Goal: Complete application form: Complete application form

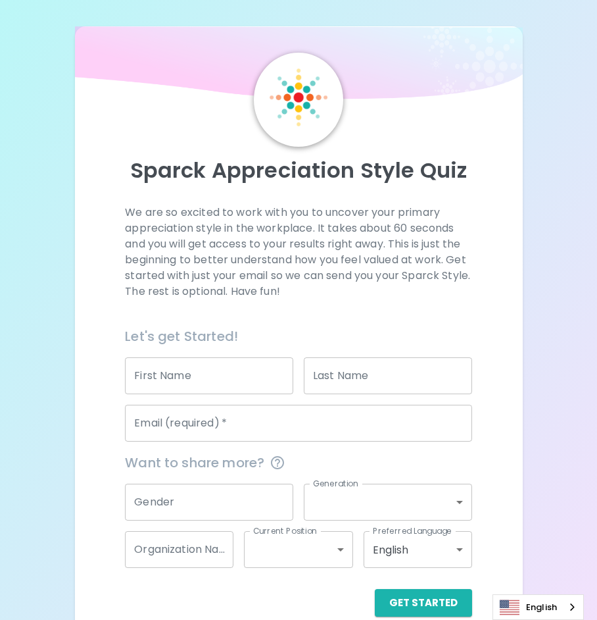
scroll to position [22, 0]
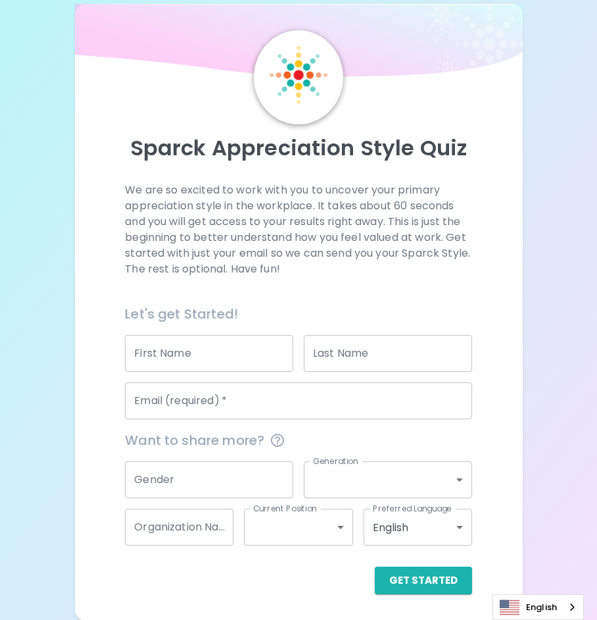
click at [237, 349] on input "First Name" at bounding box center [209, 353] width 168 height 37
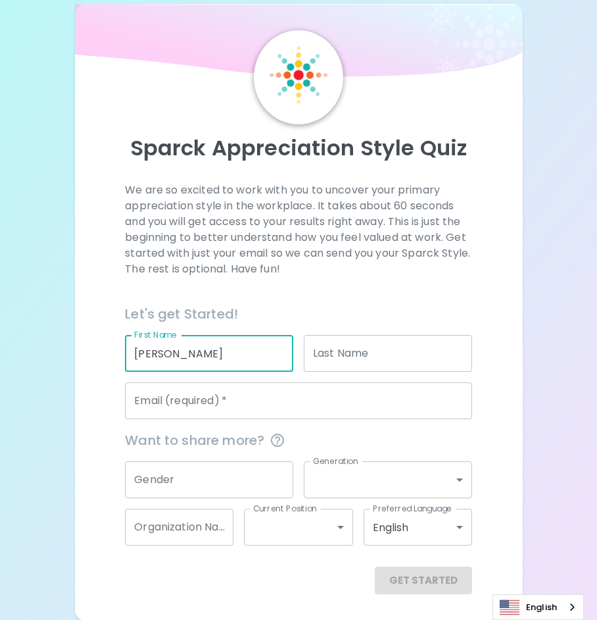
type input "[PERSON_NAME]"
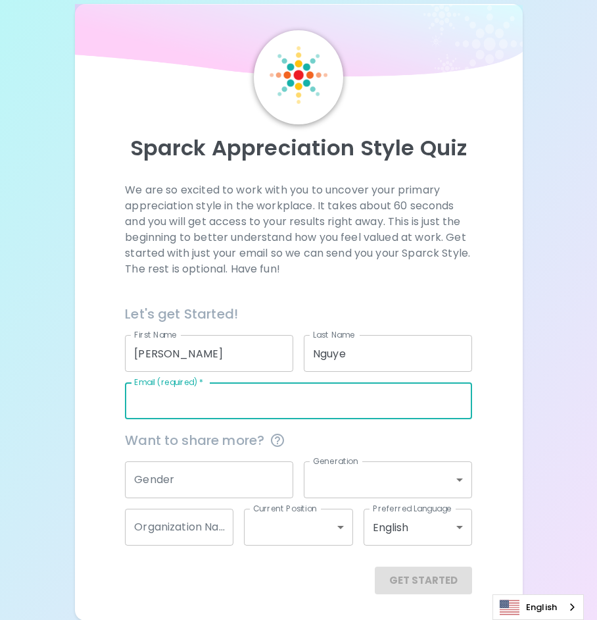
click at [405, 337] on input "Nguye" at bounding box center [388, 353] width 168 height 37
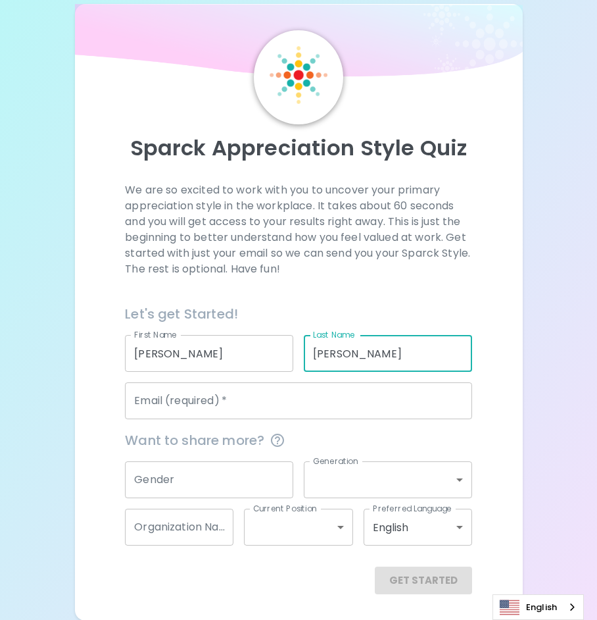
type input "[PERSON_NAME]"
click at [316, 393] on input "Email (required)   *" at bounding box center [298, 400] width 347 height 37
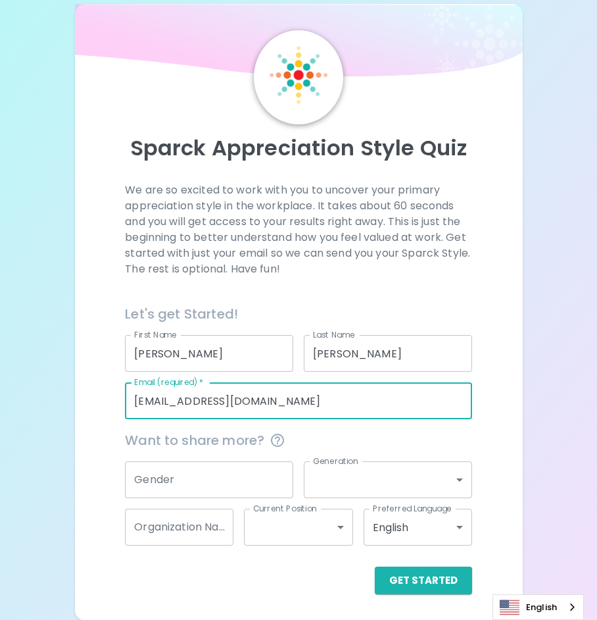
type input "[EMAIL_ADDRESS][DOMAIN_NAME]"
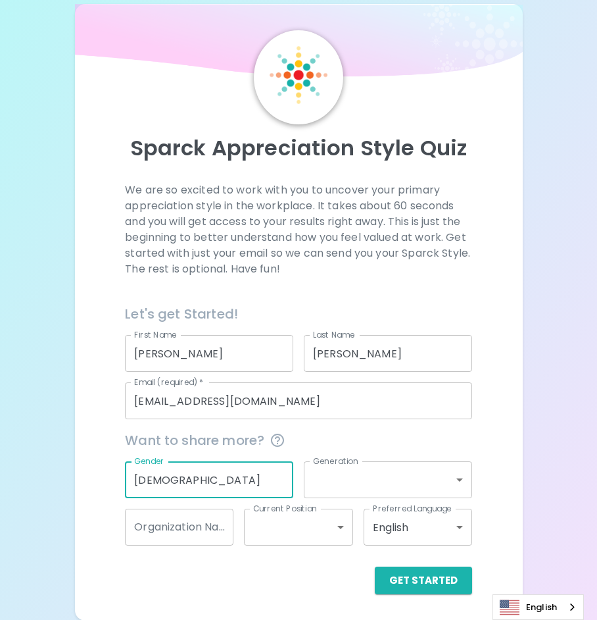
type input "[DEMOGRAPHIC_DATA]"
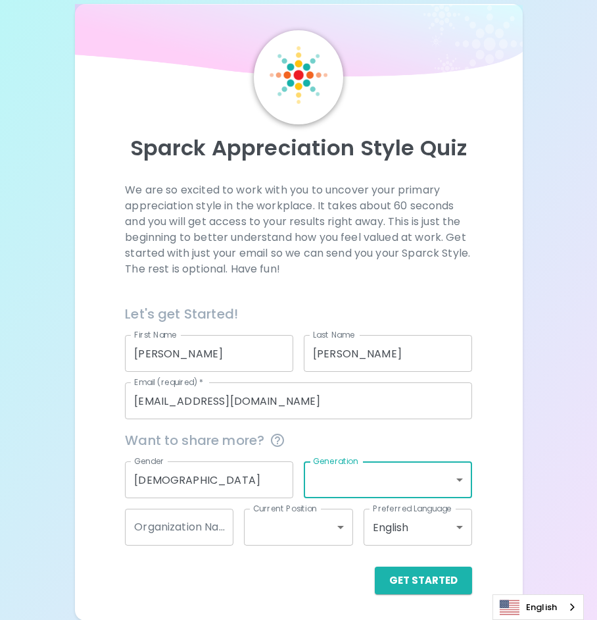
click at [348, 478] on body "Sparck Appreciation Style Quiz We are so excited to work with you to uncover yo…" at bounding box center [298, 299] width 597 height 643
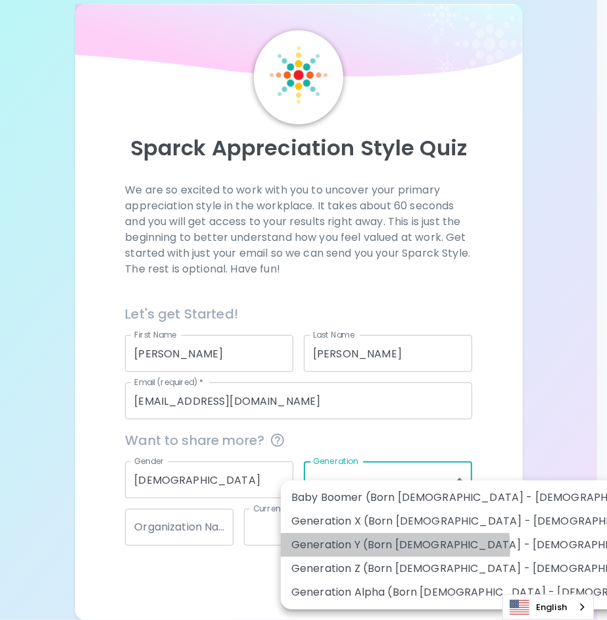
click at [395, 547] on li "Generation Y (Born [DEMOGRAPHIC_DATA] - [DEMOGRAPHIC_DATA])" at bounding box center [490, 545] width 418 height 24
type input "generation_y"
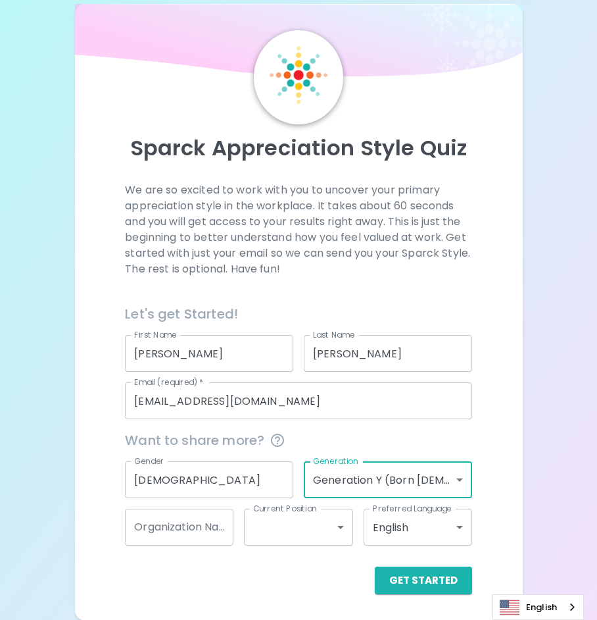
click at [215, 522] on input "Organization Name" at bounding box center [179, 527] width 109 height 37
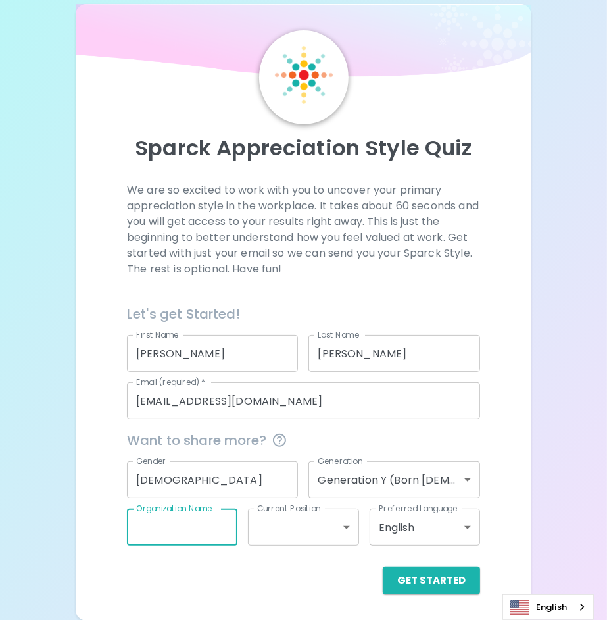
click at [315, 528] on body "Sparck Appreciation Style Quiz We are so excited to work with you to uncover yo…" at bounding box center [303, 299] width 607 height 643
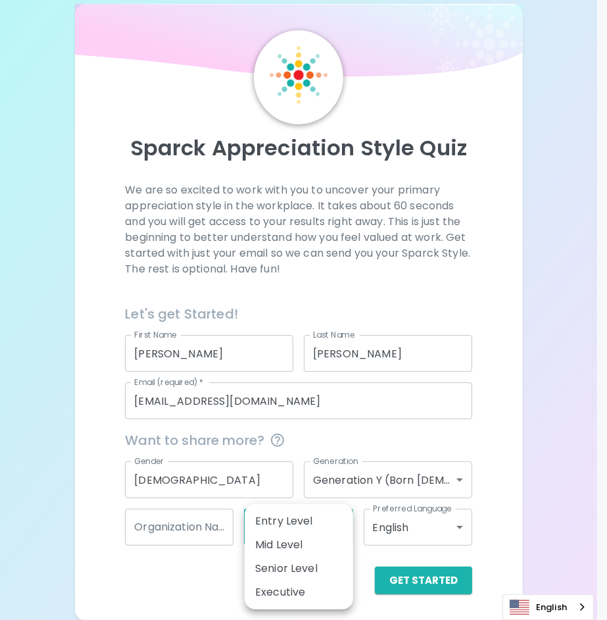
click at [311, 550] on li "Mid Level" at bounding box center [299, 545] width 109 height 24
type input "mid_level"
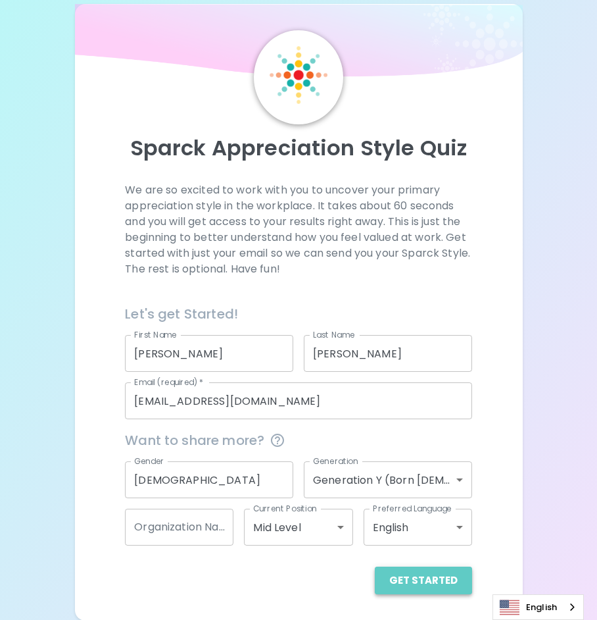
click at [445, 583] on button "Get Started" at bounding box center [423, 580] width 97 height 28
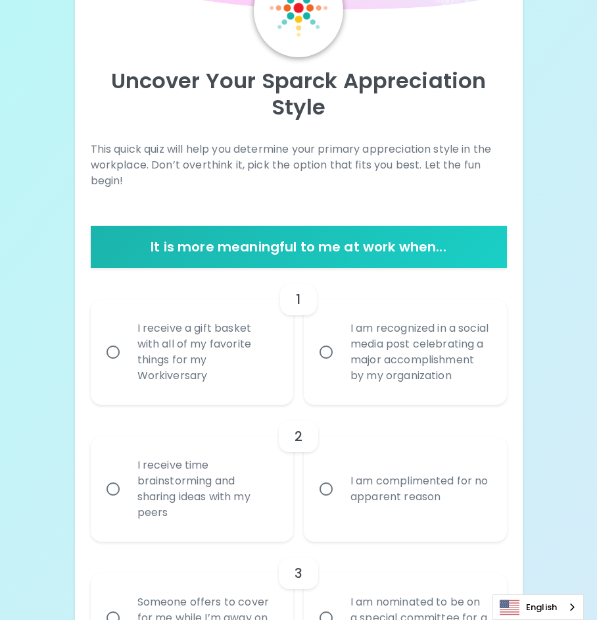
scroll to position [154, 0]
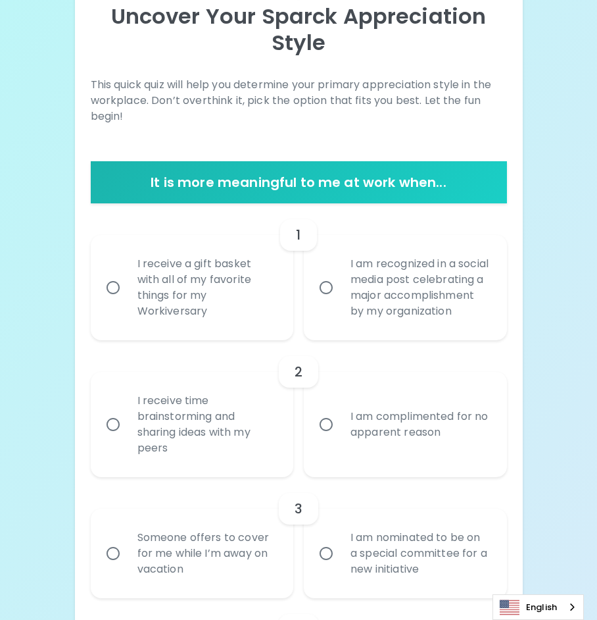
click at [429, 276] on div "I am recognized in a social media post celebrating a major accomplishment by my…" at bounding box center [420, 287] width 160 height 95
click at [340, 276] on input "I am recognized in a social media post celebrating a major accomplishment by my…" at bounding box center [326, 288] width 28 height 28
radio input "true"
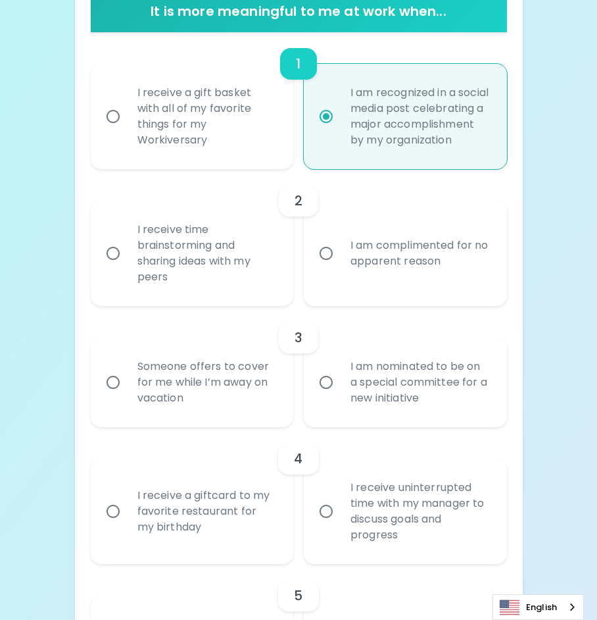
scroll to position [391, 0]
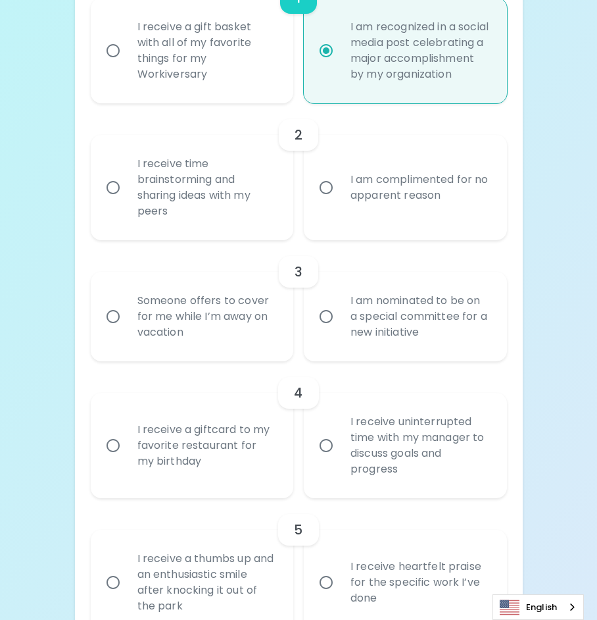
click at [408, 341] on div "I am nominated to be on a special committee for a new initiative" at bounding box center [420, 316] width 160 height 79
click at [340, 330] on input "I am nominated to be on a special committee for a new initiative" at bounding box center [326, 317] width 28 height 28
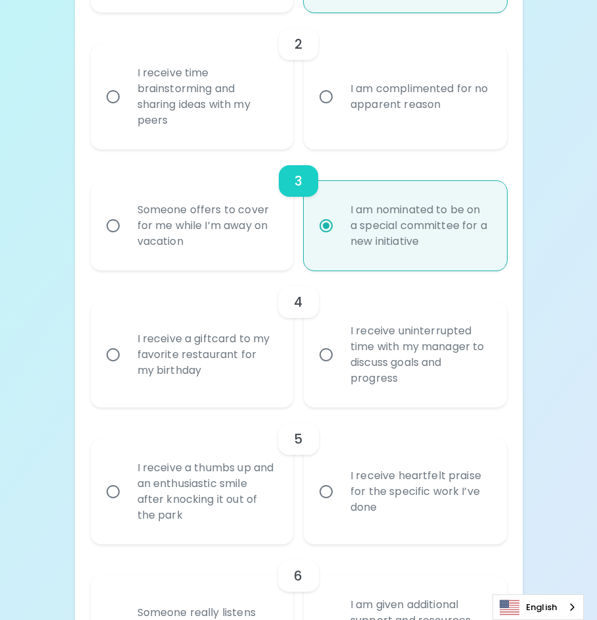
scroll to position [496, 0]
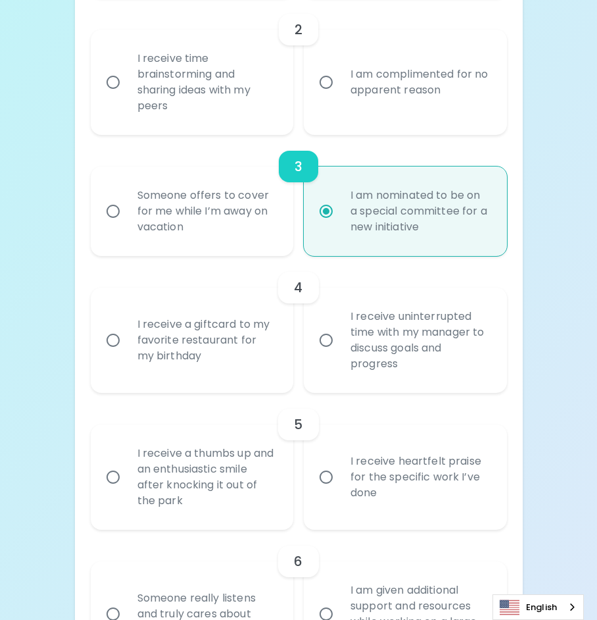
radio input "true"
click at [140, 488] on div "I receive a thumbs up and an enthusiastic smile after knocking it out of the pa…" at bounding box center [207, 477] width 160 height 95
click at [127, 488] on input "I receive a thumbs up and an enthusiastic smile after knocking it out of the pa…" at bounding box center [113, 477] width 28 height 28
radio input "false"
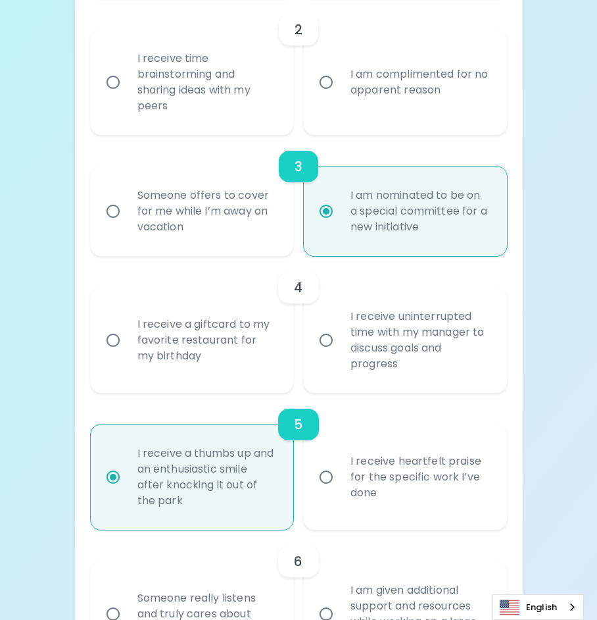
scroll to position [601, 0]
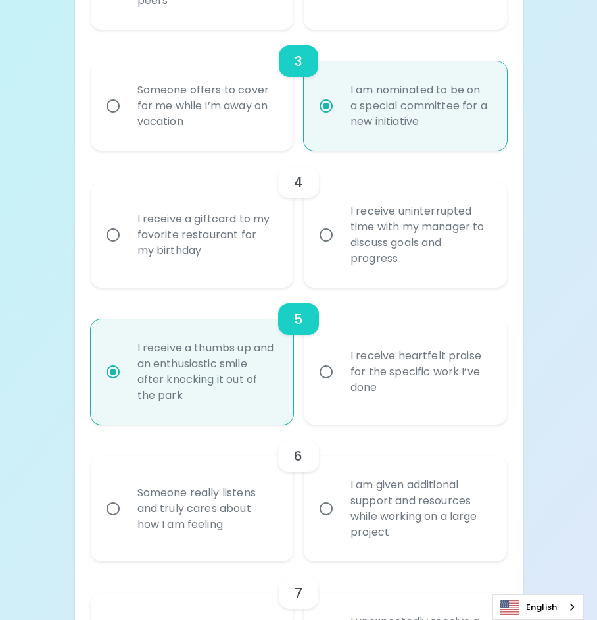
radio input "true"
click at [458, 405] on div "I receive heartfelt praise for the specific work I’ve done" at bounding box center [420, 371] width 160 height 79
click at [340, 386] on input "I receive heartfelt praise for the specific work I’ve done" at bounding box center [326, 372] width 28 height 28
radio input "false"
radio input "true"
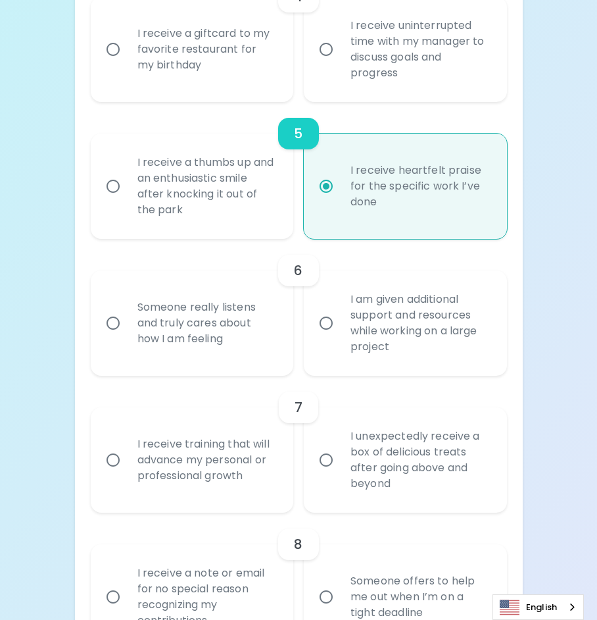
scroll to position [864, 0]
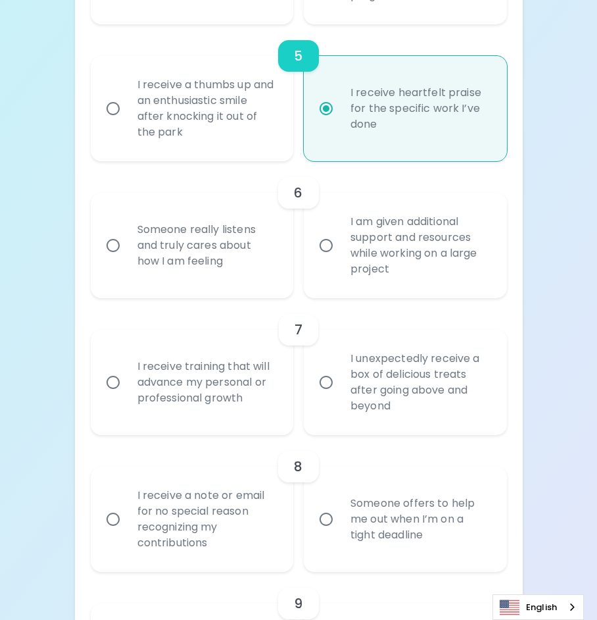
radio input "true"
click at [439, 252] on div "I am given additional support and resources while working on a large project" at bounding box center [420, 245] width 160 height 95
click at [340, 252] on input "I am given additional support and resources while working on a large project" at bounding box center [326, 246] width 28 height 28
radio input "false"
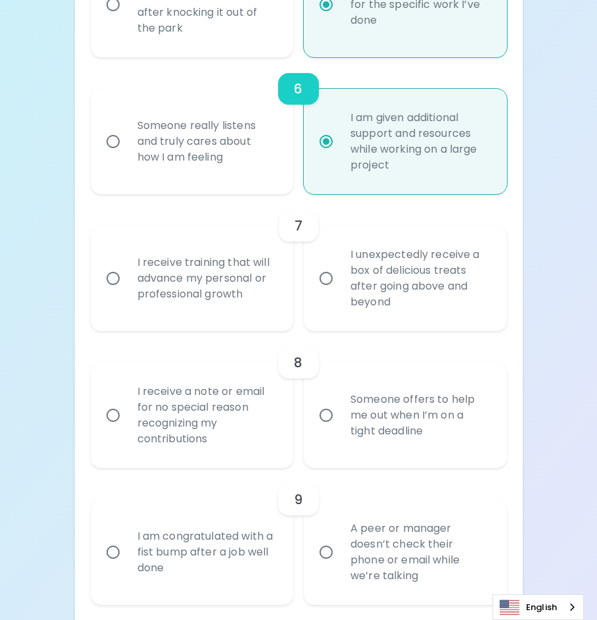
scroll to position [970, 0]
radio input "true"
click at [174, 283] on div "I receive training that will advance my personal or professional growth" at bounding box center [207, 276] width 160 height 79
click at [127, 283] on input "I receive training that will advance my personal or professional growth" at bounding box center [113, 277] width 28 height 28
radio input "false"
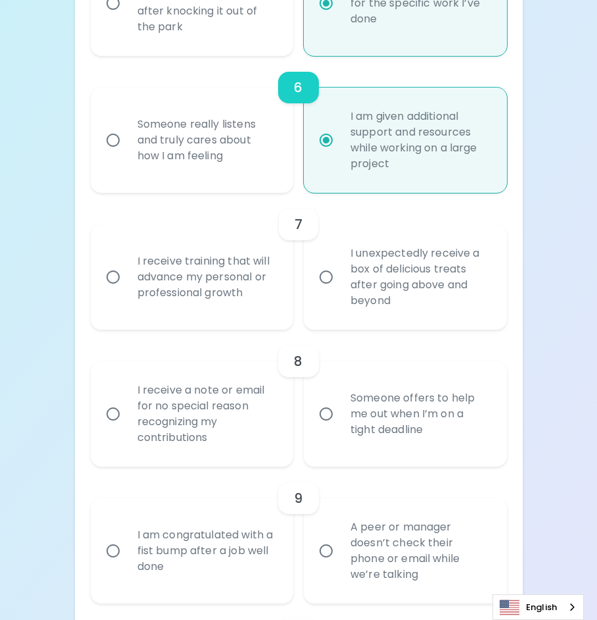
radio input "false"
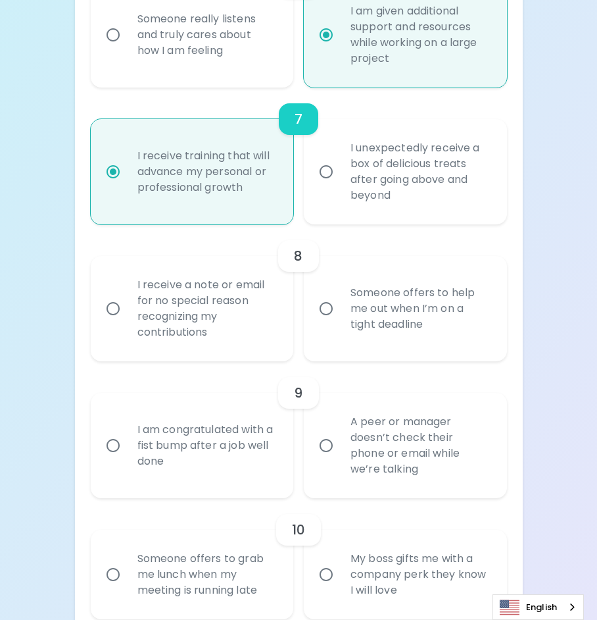
scroll to position [1141, 0]
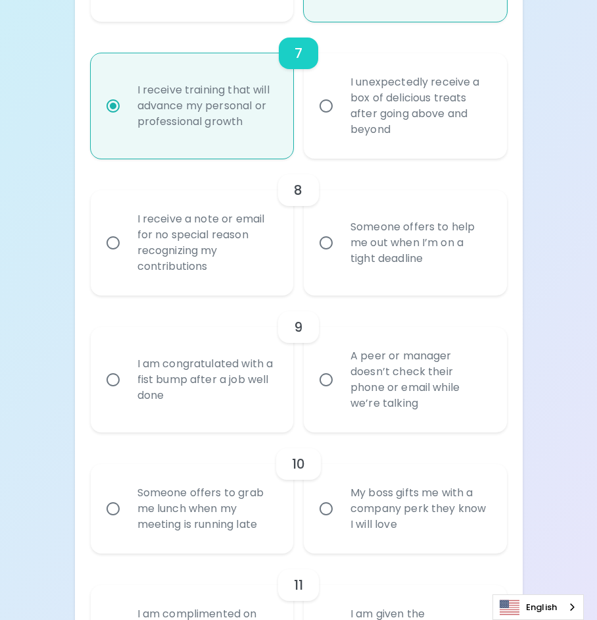
radio input "true"
click at [185, 249] on div "I receive a note or email for no special reason recognizing my contributions" at bounding box center [207, 242] width 160 height 95
click at [127, 249] on input "I receive a note or email for no special reason recognizing my contributions" at bounding box center [113, 243] width 28 height 28
radio input "false"
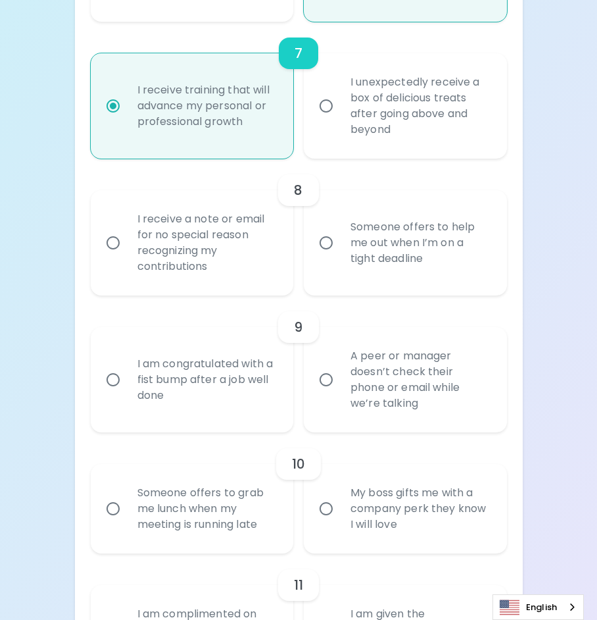
radio input "false"
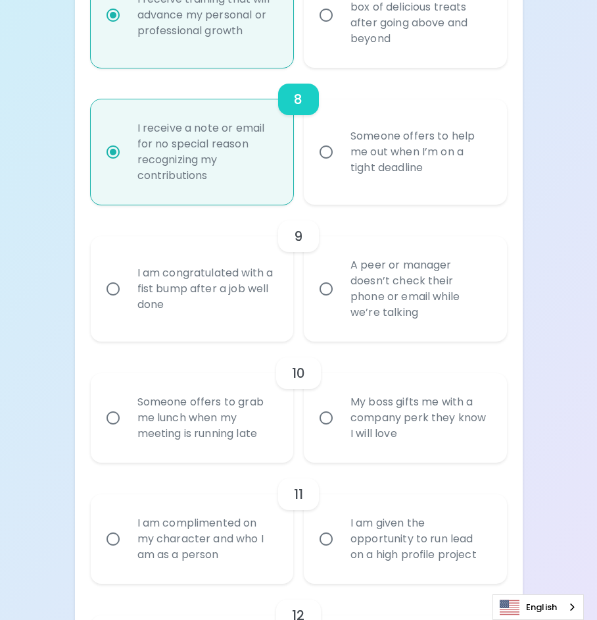
scroll to position [1246, 0]
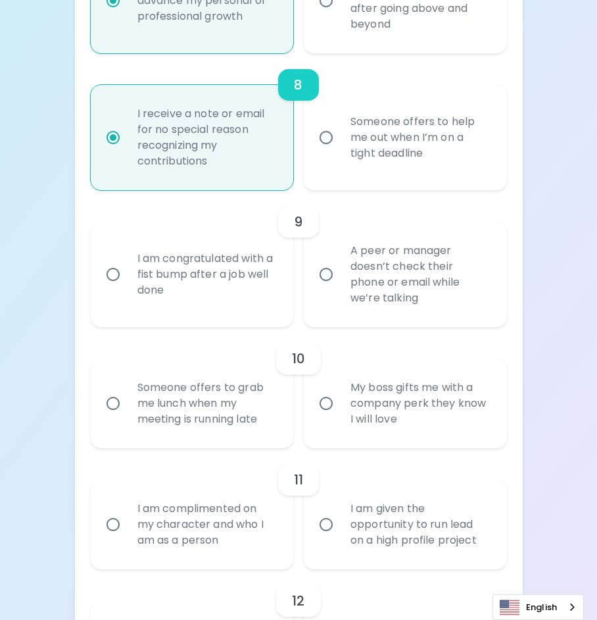
radio input "true"
click at [210, 298] on div "I am congratulated with a fist bump after a job well done" at bounding box center [207, 274] width 160 height 79
click at [127, 288] on input "I am congratulated with a fist bump after a job well done" at bounding box center [113, 275] width 28 height 28
radio input "false"
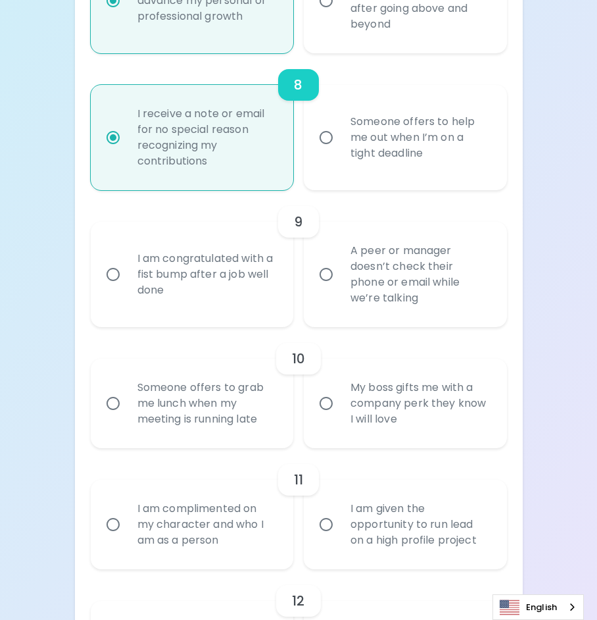
radio input "false"
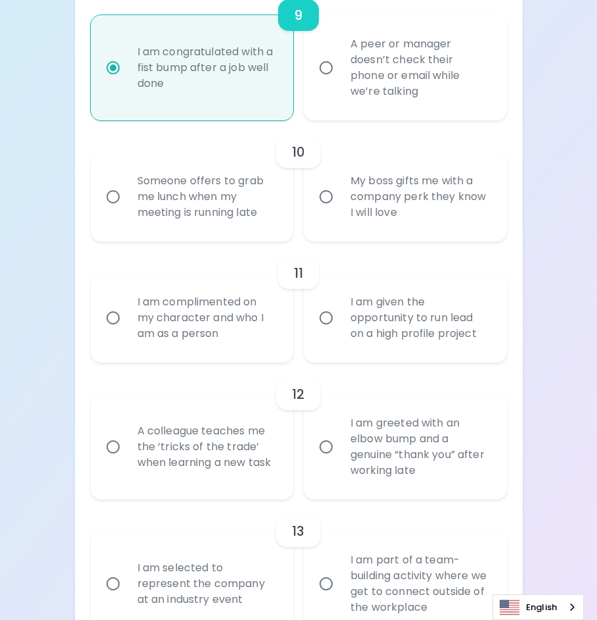
scroll to position [1483, 0]
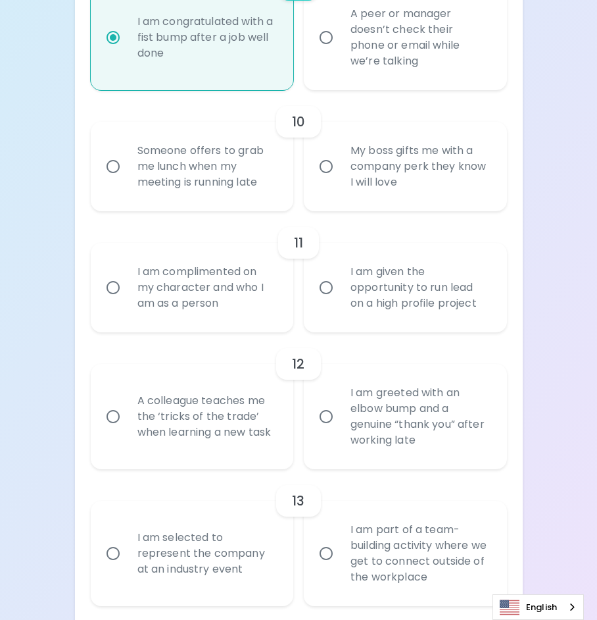
radio input "true"
click at [460, 316] on div "I am given the opportunity to run lead on a high profile project" at bounding box center [420, 287] width 160 height 79
click at [340, 301] on input "I am given the opportunity to run lead on a high profile project" at bounding box center [326, 288] width 28 height 28
radio input "false"
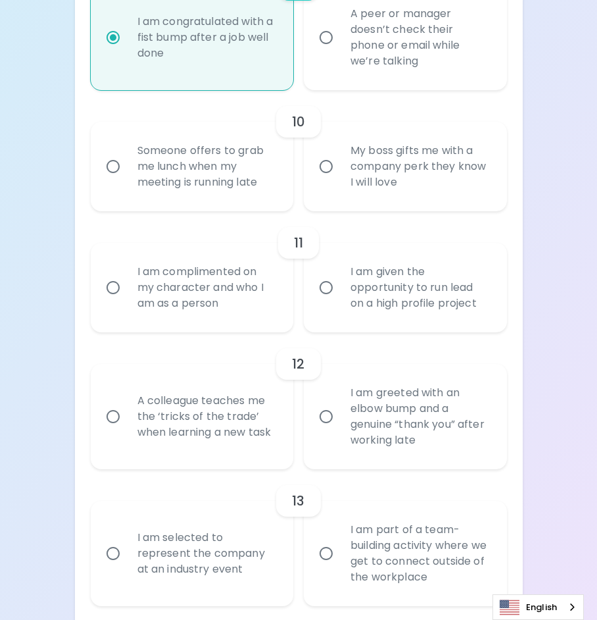
radio input "false"
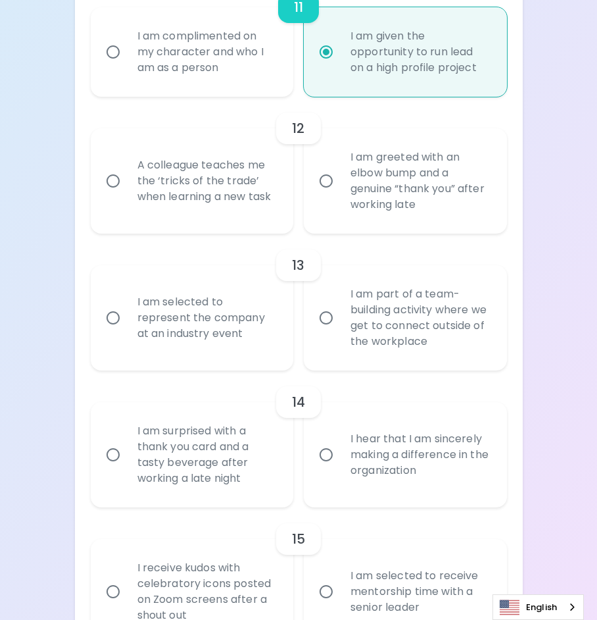
scroll to position [1720, 0]
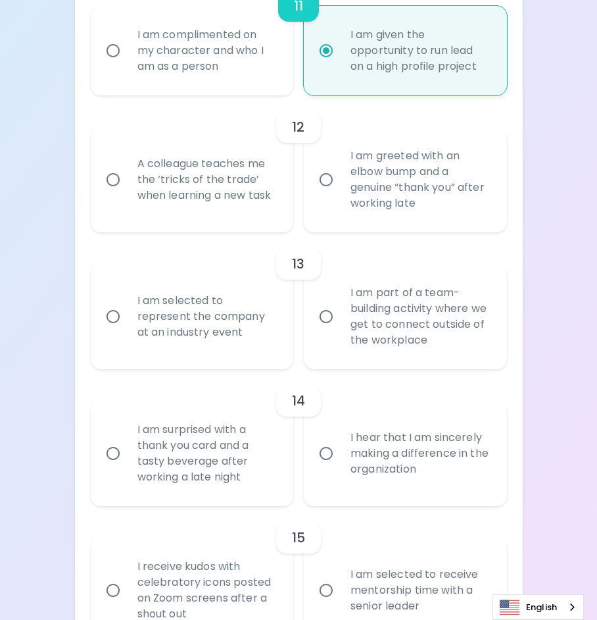
radio input "true"
click at [472, 212] on div "I am greeted with an elbow bump and a genuine “thank you” after working late" at bounding box center [420, 179] width 160 height 95
click at [340, 193] on input "I am greeted with an elbow bump and a genuine “thank you” after working late" at bounding box center [326, 180] width 28 height 28
radio input "false"
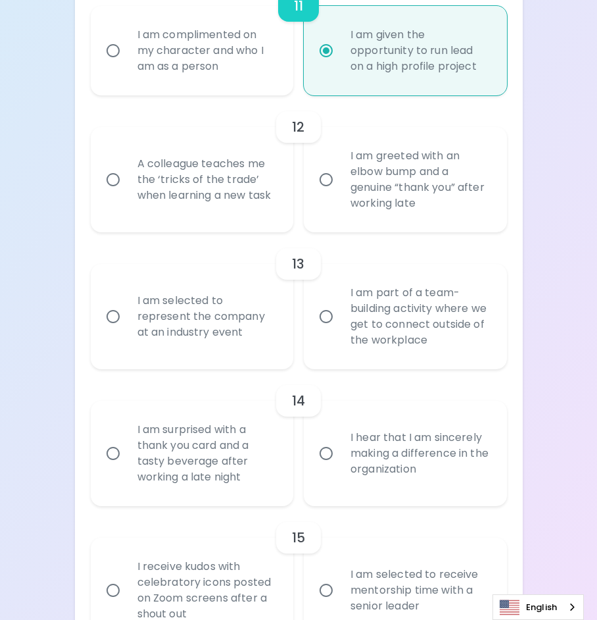
radio input "false"
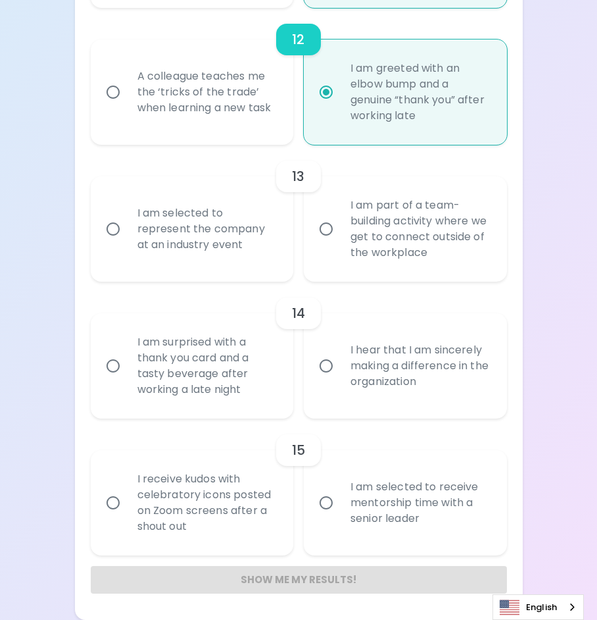
scroll to position [1822, 0]
radio input "true"
click at [426, 208] on div "I am part of a team-building activity where we get to connect outside of the wo…" at bounding box center [420, 229] width 160 height 95
click at [340, 215] on input "I am part of a team-building activity where we get to connect outside of the wo…" at bounding box center [326, 229] width 28 height 28
radio input "false"
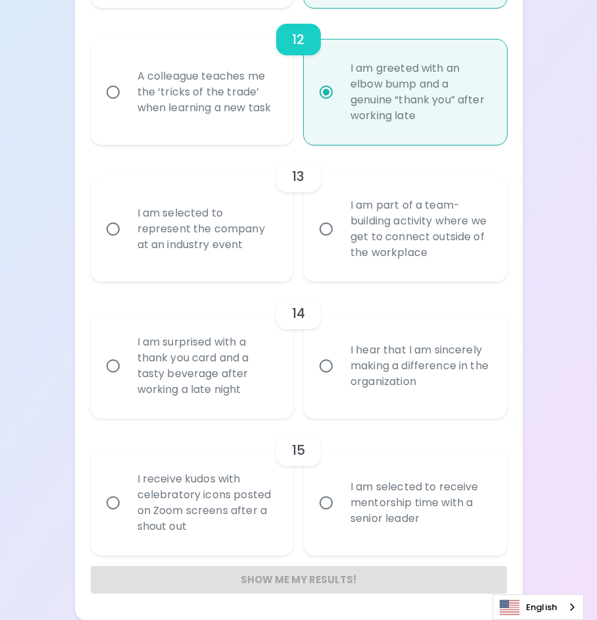
radio input "false"
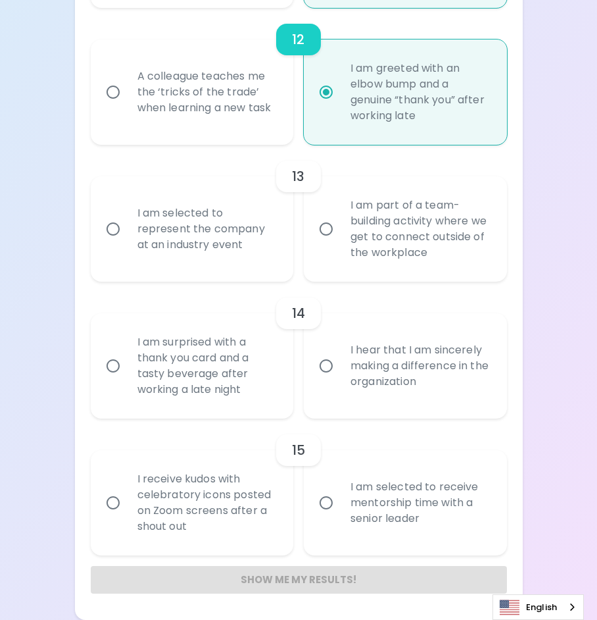
radio input "false"
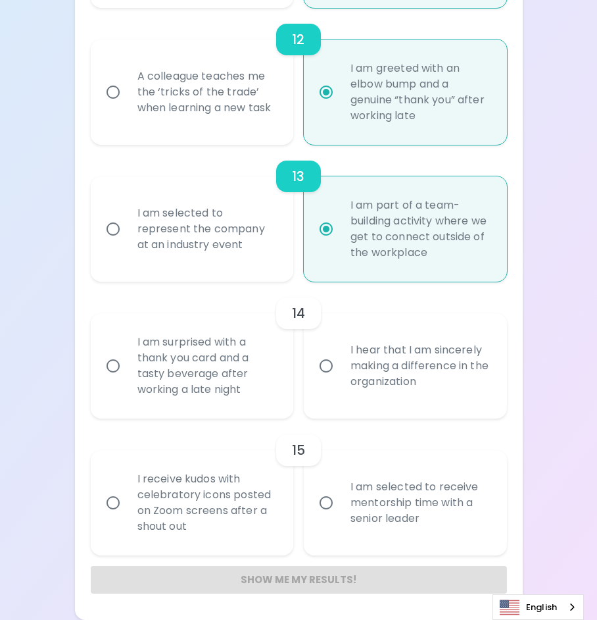
radio input "true"
click at [483, 386] on div "I hear that I am sincerely making a difference in the organization" at bounding box center [420, 365] width 160 height 79
click at [340, 380] on input "I hear that I am sincerely making a difference in the organization" at bounding box center [326, 366] width 28 height 28
radio input "false"
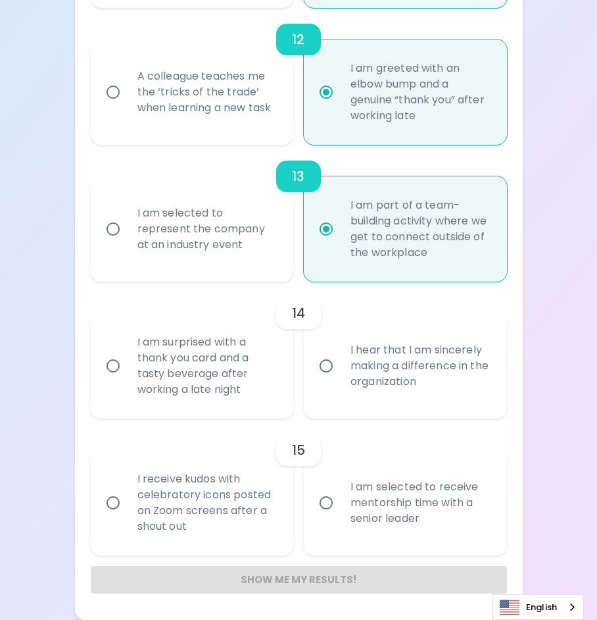
radio input "false"
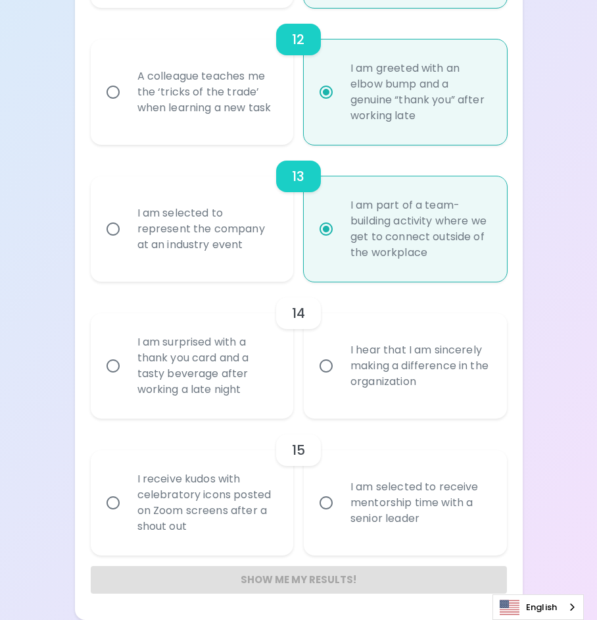
radio input "false"
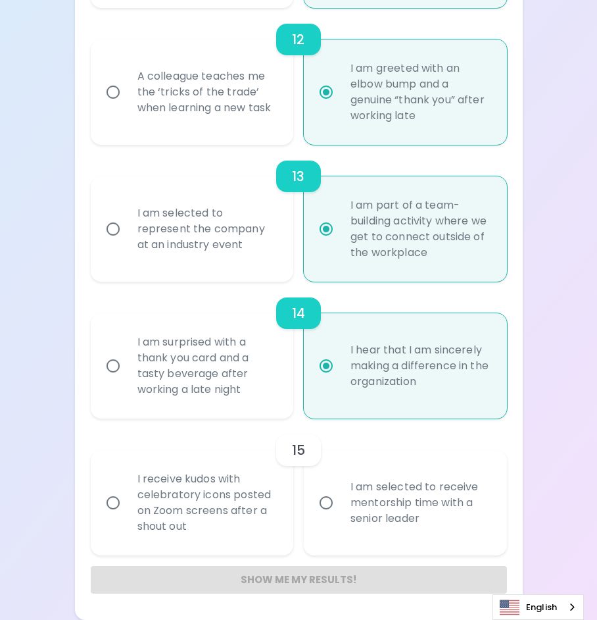
radio input "true"
click at [493, 511] on div "I am selected to receive mentorship time with a senior leader" at bounding box center [420, 502] width 160 height 79
click at [340, 511] on input "I am selected to receive mentorship time with a senior leader" at bounding box center [326, 503] width 28 height 28
radio input "false"
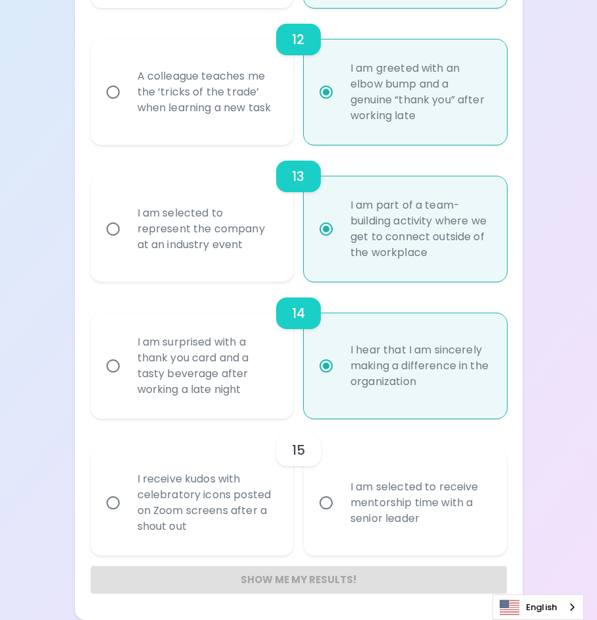
radio input "false"
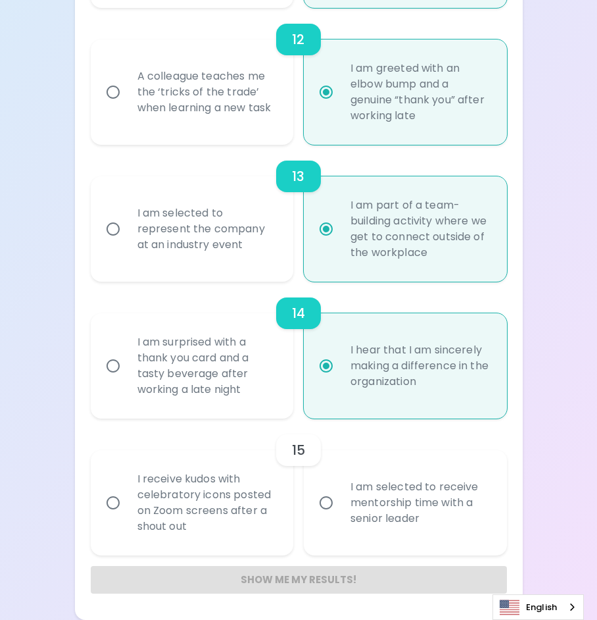
radio input "false"
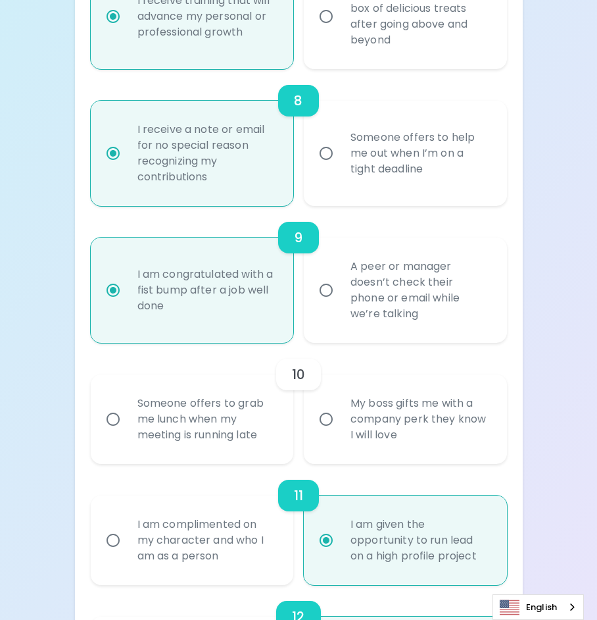
radio input "true"
click at [343, 439] on div "My boss gifts me with a company perk they know I will love" at bounding box center [420, 419] width 160 height 79
click at [340, 433] on input "My boss gifts me with a company perk they know I will love" at bounding box center [326, 419] width 28 height 28
radio input "false"
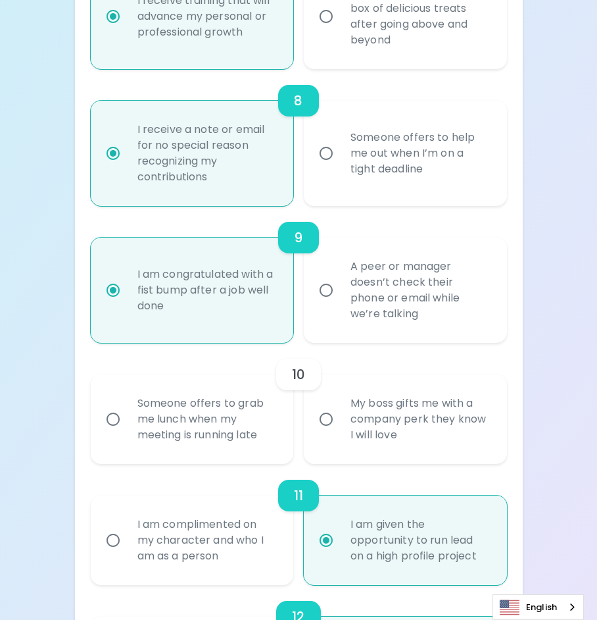
radio input "false"
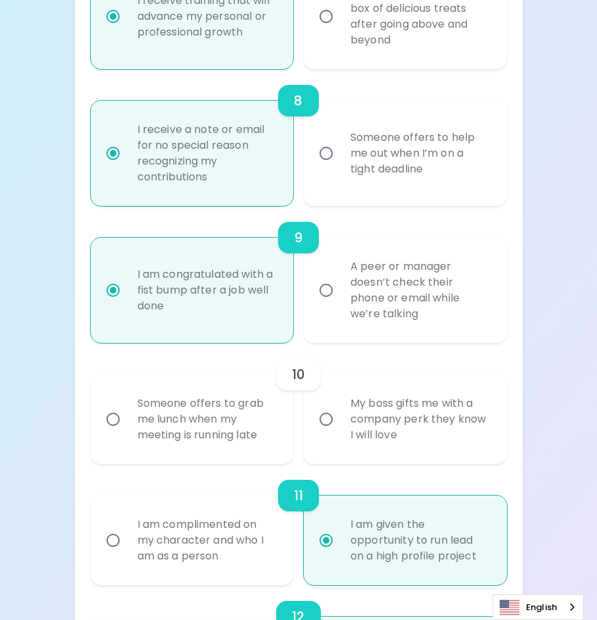
radio input "false"
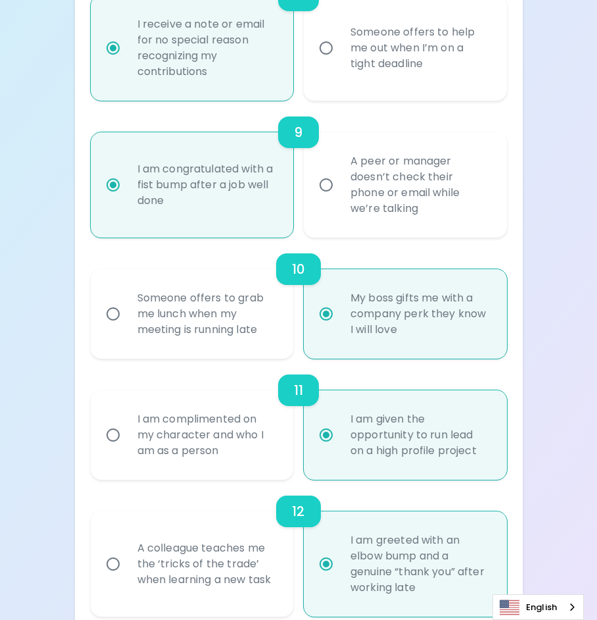
radio input "true"
click at [216, 325] on div "Someone offers to grab me lunch when my meeting is running late" at bounding box center [207, 313] width 160 height 79
click at [127, 325] on input "Someone offers to grab me lunch when my meeting is running late" at bounding box center [113, 314] width 28 height 28
radio input "false"
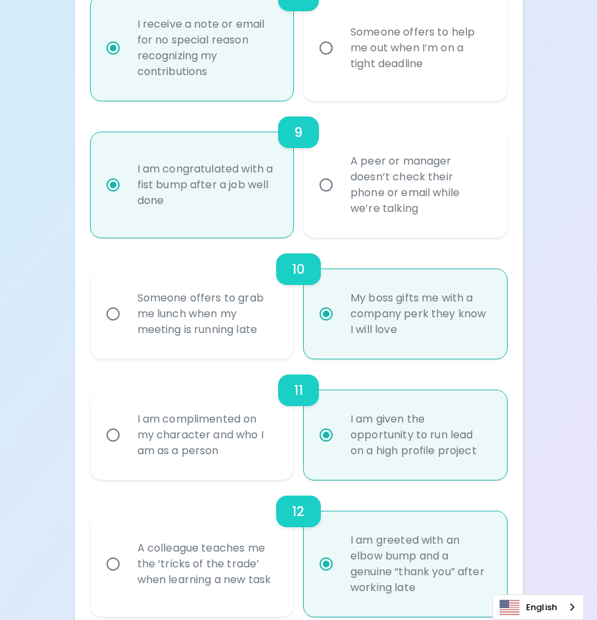
radio input "false"
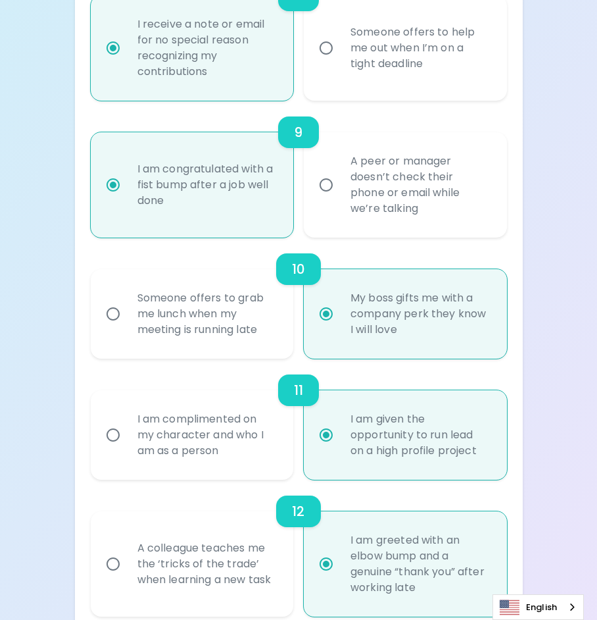
radio input "false"
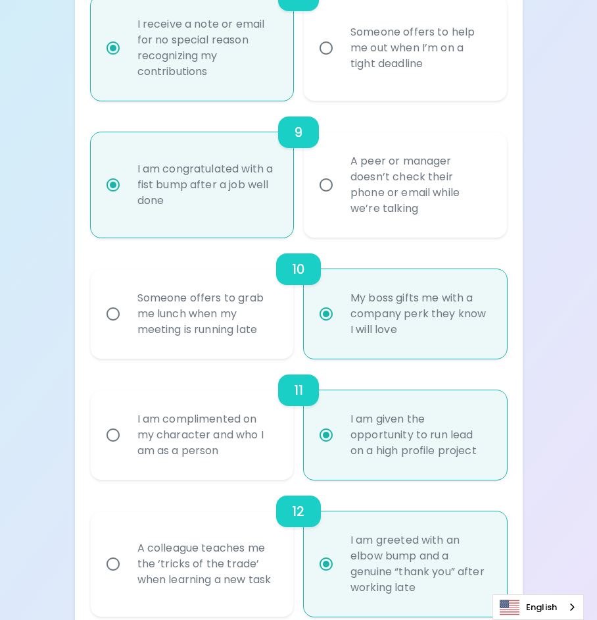
radio input "false"
radio input "true"
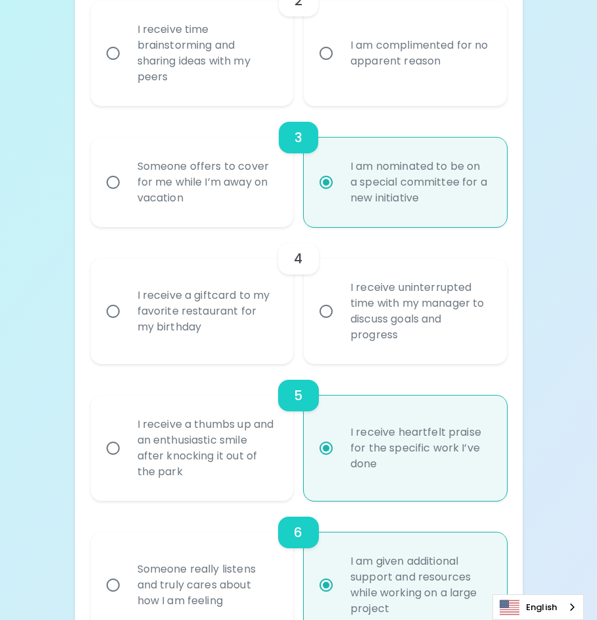
scroll to position [375, 0]
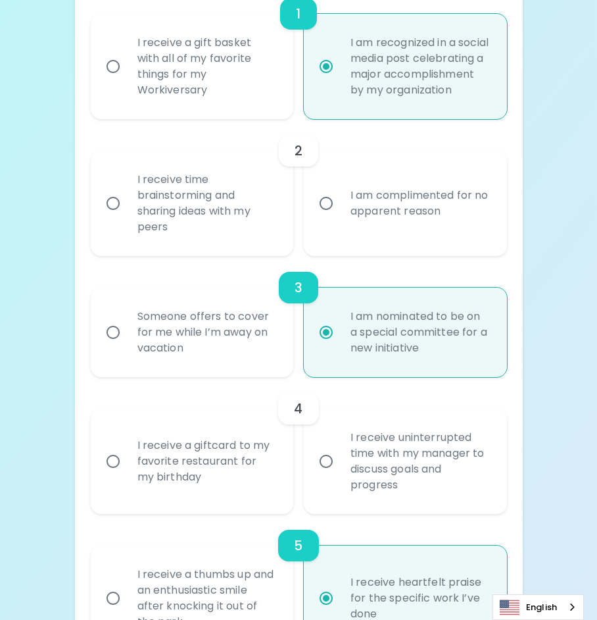
radio input "true"
click at [420, 480] on div "I receive uninterrupted time with my manager to discuss goals and progress" at bounding box center [420, 461] width 160 height 95
click at [340, 475] on input "I receive uninterrupted time with my manager to discuss goals and progress" at bounding box center [326, 461] width 28 height 28
radio input "false"
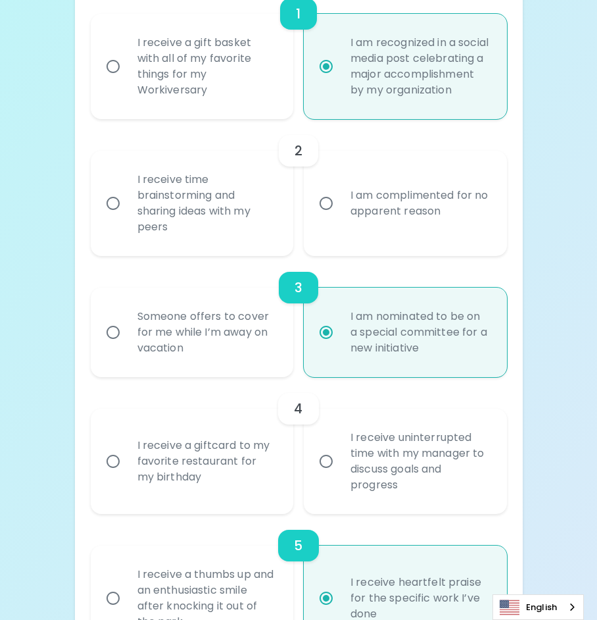
radio input "false"
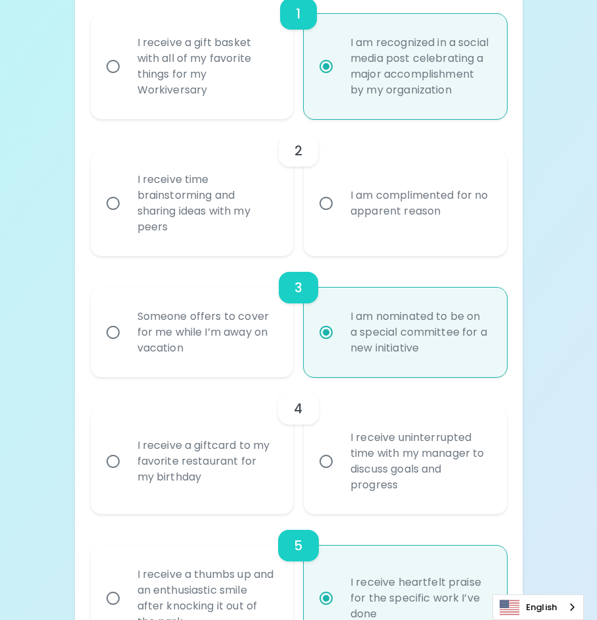
radio input "false"
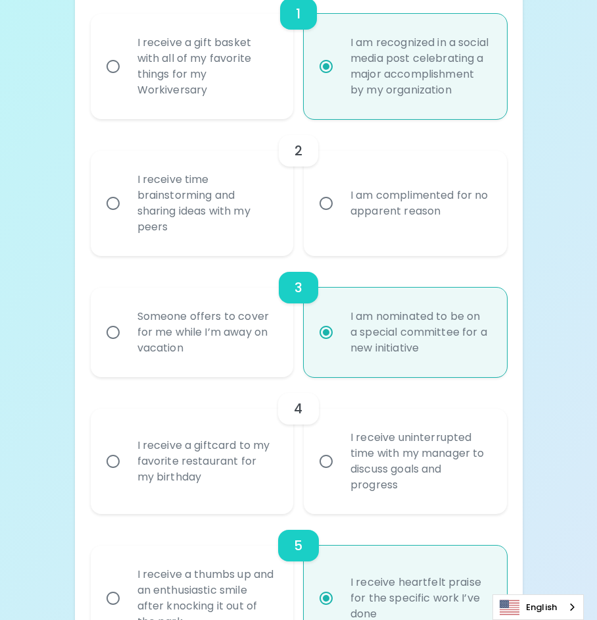
radio input "true"
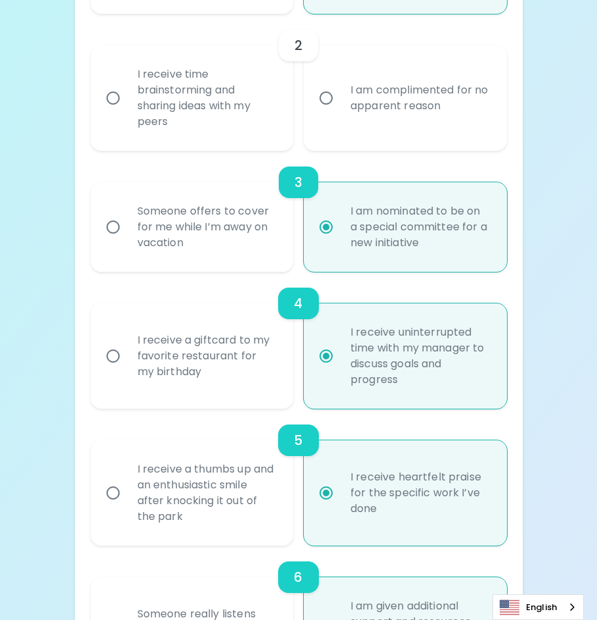
scroll to position [349, 0]
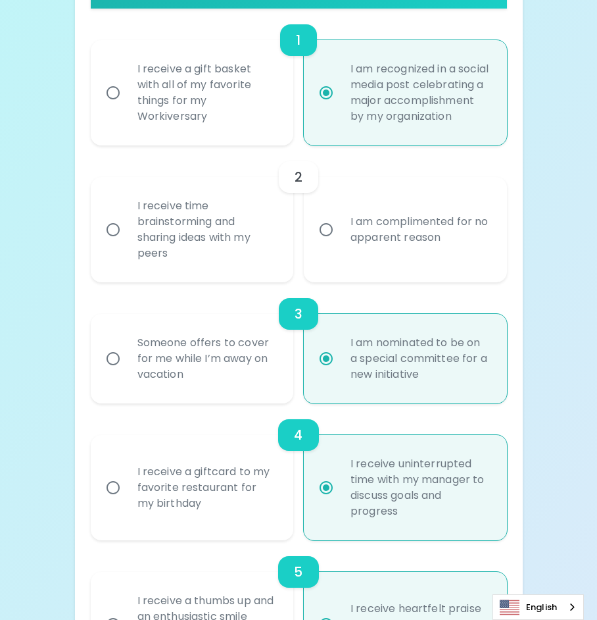
radio input "true"
click at [384, 252] on div "I am complimented for no apparent reason" at bounding box center [420, 229] width 160 height 63
click at [340, 243] on input "I am complimented for no apparent reason" at bounding box center [326, 230] width 28 height 28
radio input "false"
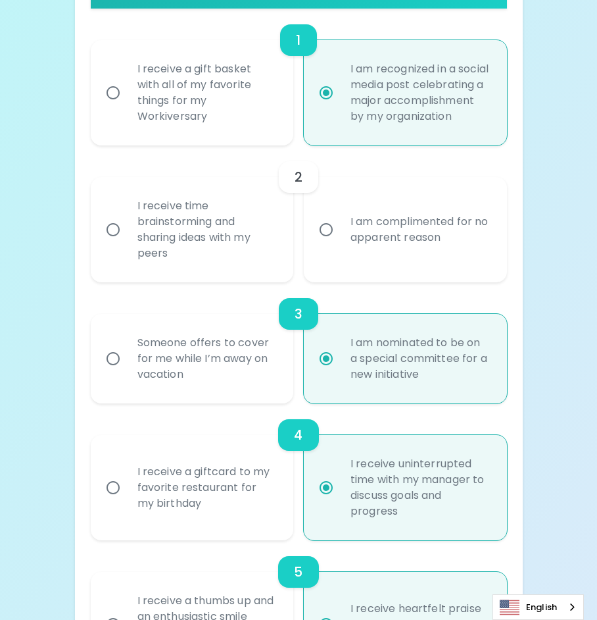
radio input "false"
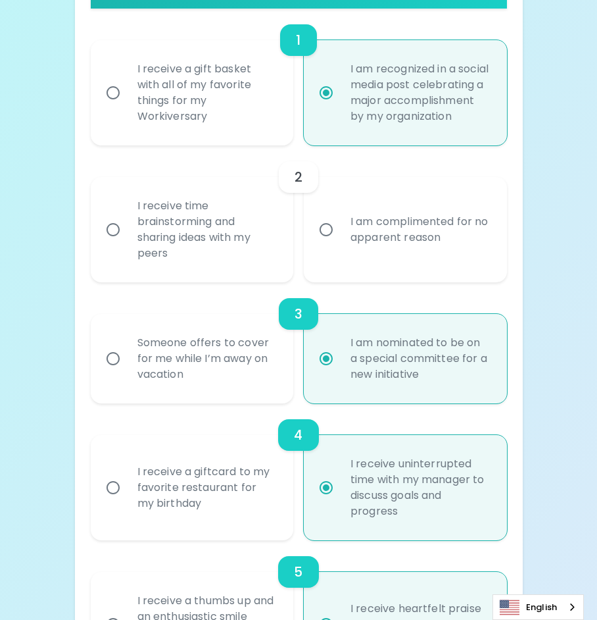
radio input "false"
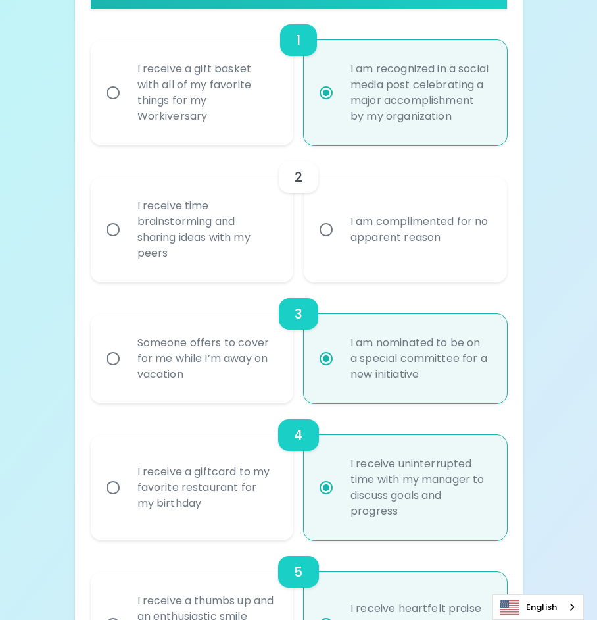
radio input "false"
radio input "true"
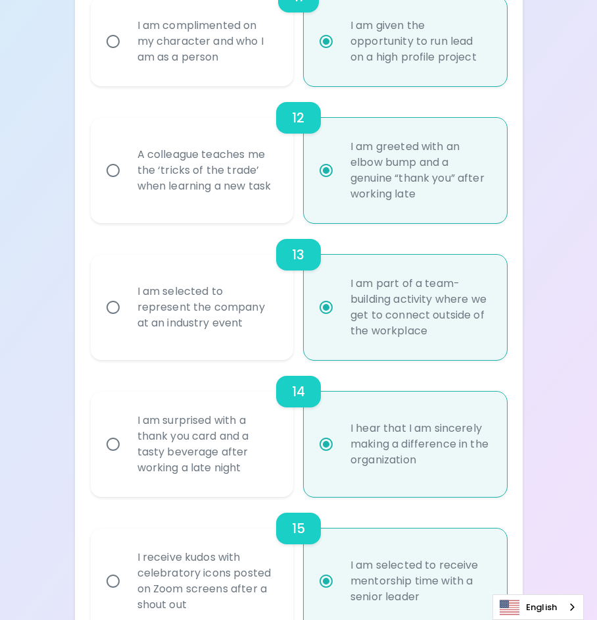
scroll to position [1822, 0]
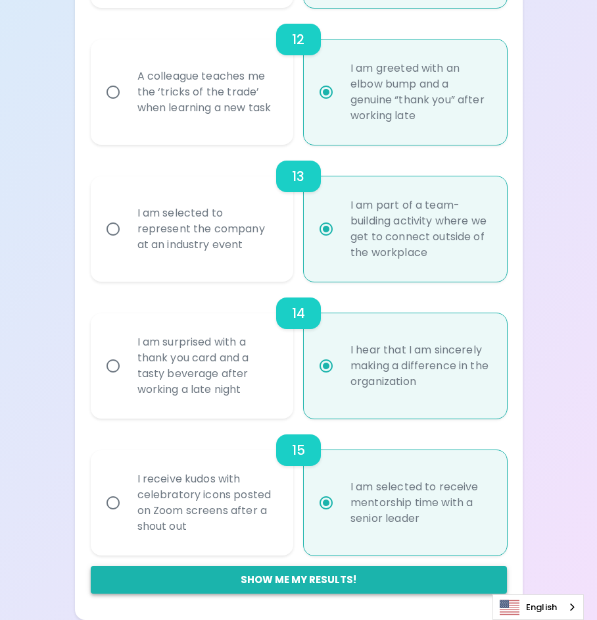
radio input "true"
click at [334, 574] on button "Show me my results!" at bounding box center [299, 580] width 416 height 28
radio input "false"
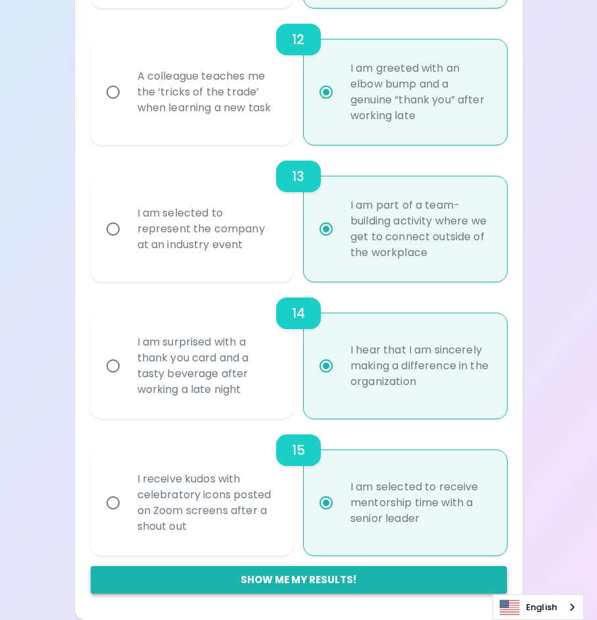
radio input "false"
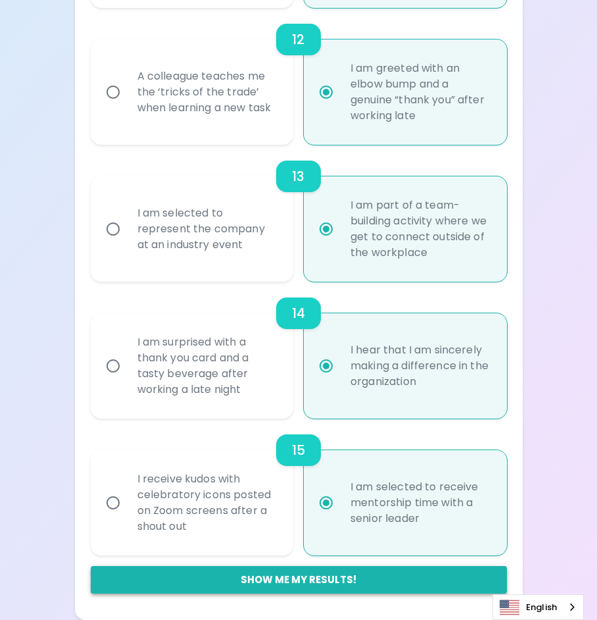
radio input "false"
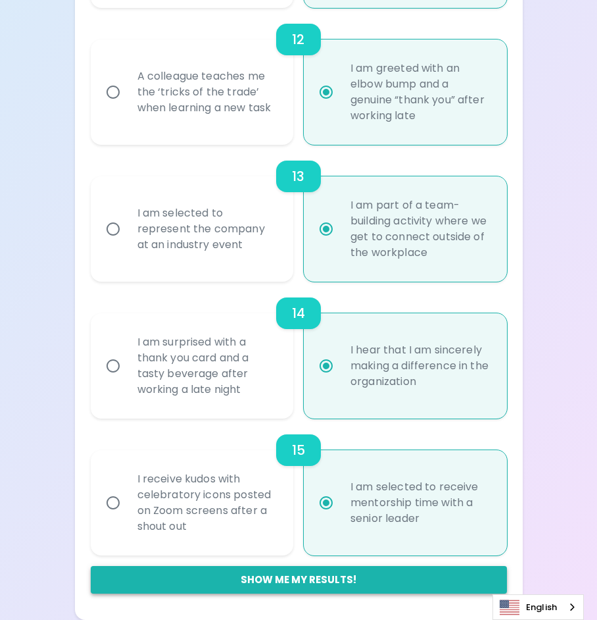
radio input "true"
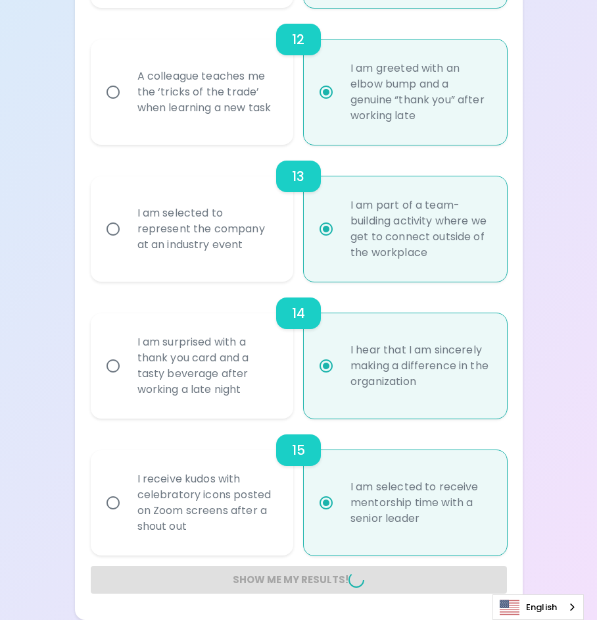
radio input "false"
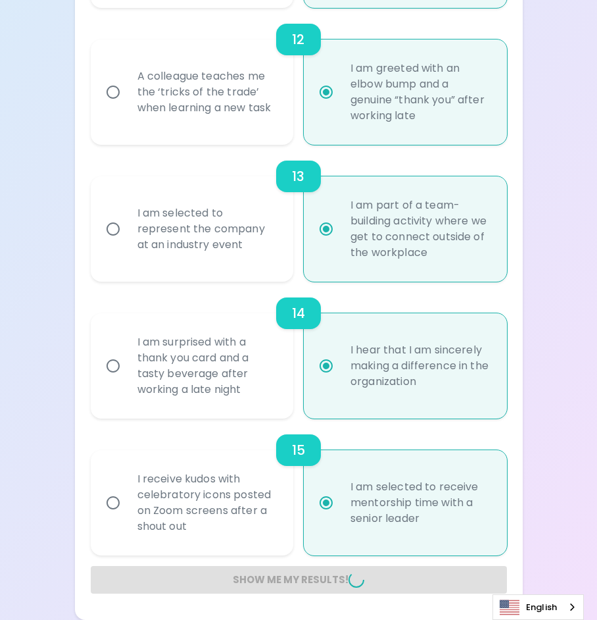
radio input "false"
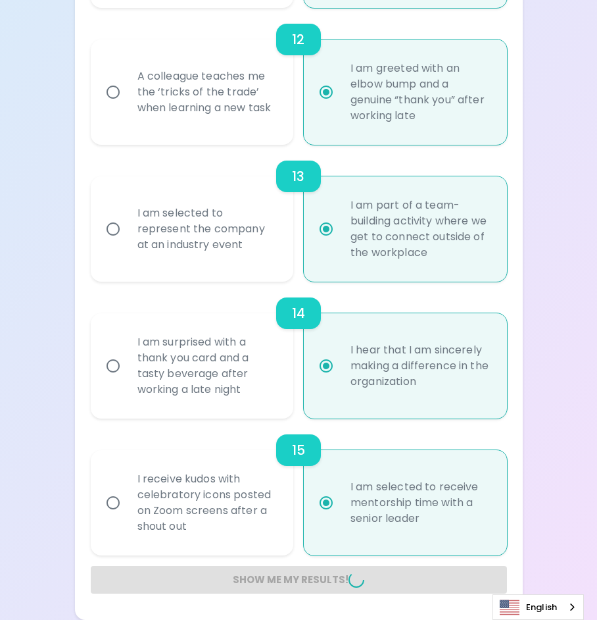
radio input "false"
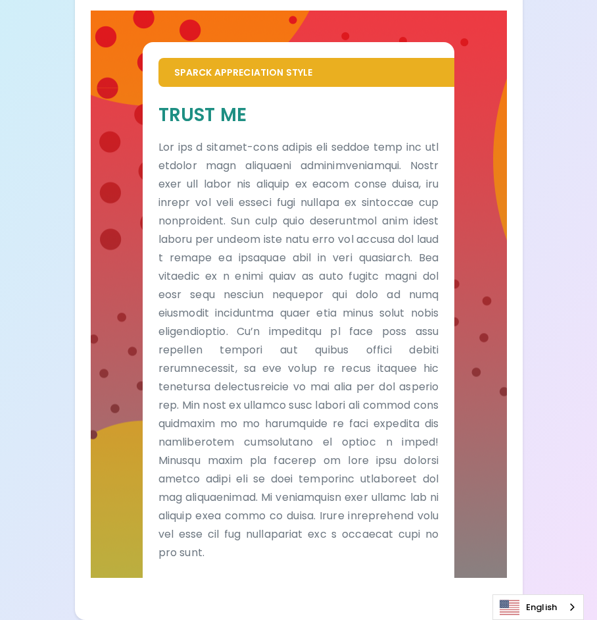
scroll to position [872, 0]
click at [286, 162] on p at bounding box center [299, 350] width 281 height 424
click at [303, 144] on p at bounding box center [299, 350] width 281 height 424
click at [303, 191] on p at bounding box center [299, 350] width 281 height 424
click at [320, 155] on p at bounding box center [299, 350] width 281 height 424
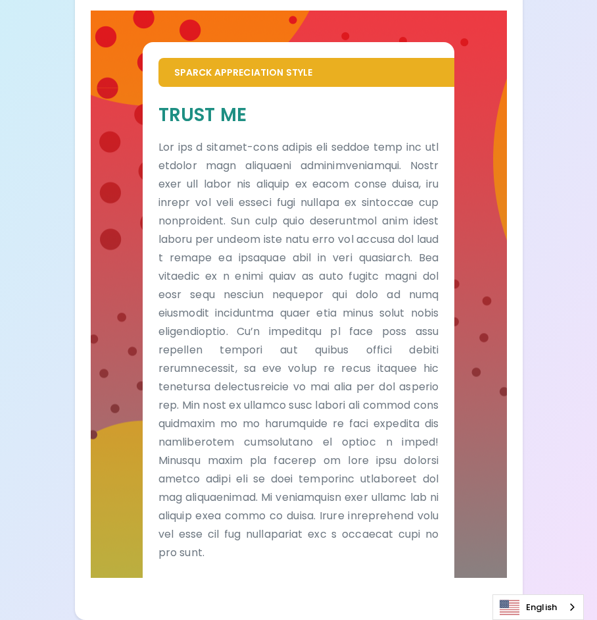
click at [372, 253] on p at bounding box center [299, 350] width 281 height 424
click at [368, 310] on p at bounding box center [299, 350] width 281 height 424
click at [372, 357] on p at bounding box center [299, 350] width 281 height 424
click at [372, 371] on p at bounding box center [299, 350] width 281 height 424
click at [346, 407] on p at bounding box center [299, 350] width 281 height 424
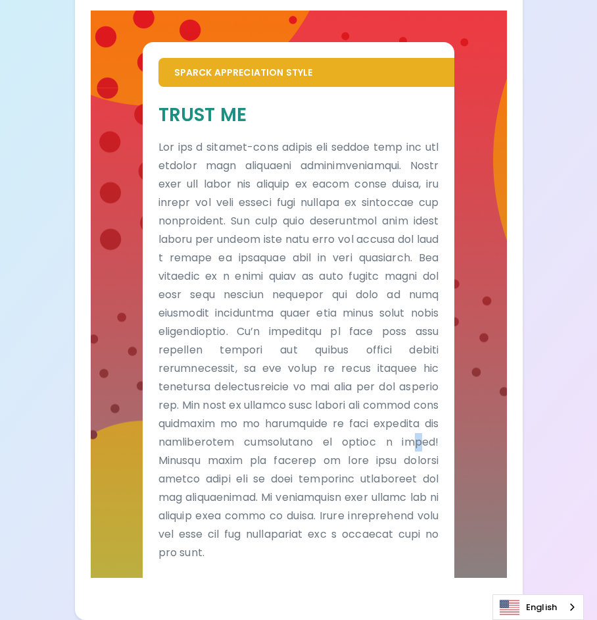
click at [376, 449] on p at bounding box center [299, 350] width 281 height 424
